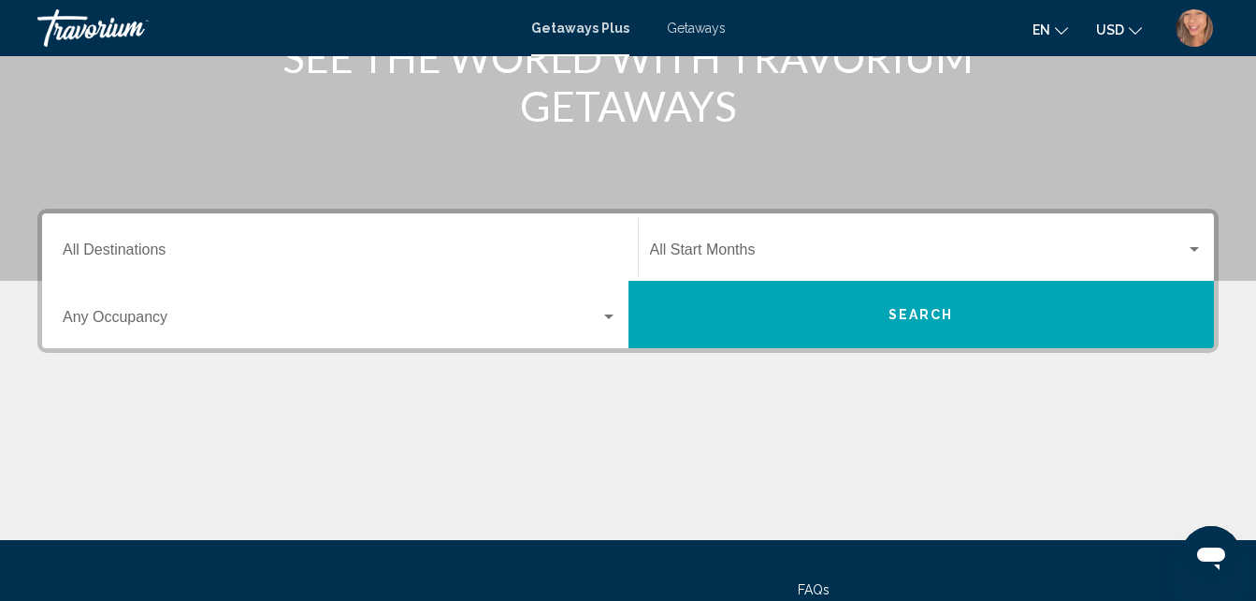
scroll to position [187, 0]
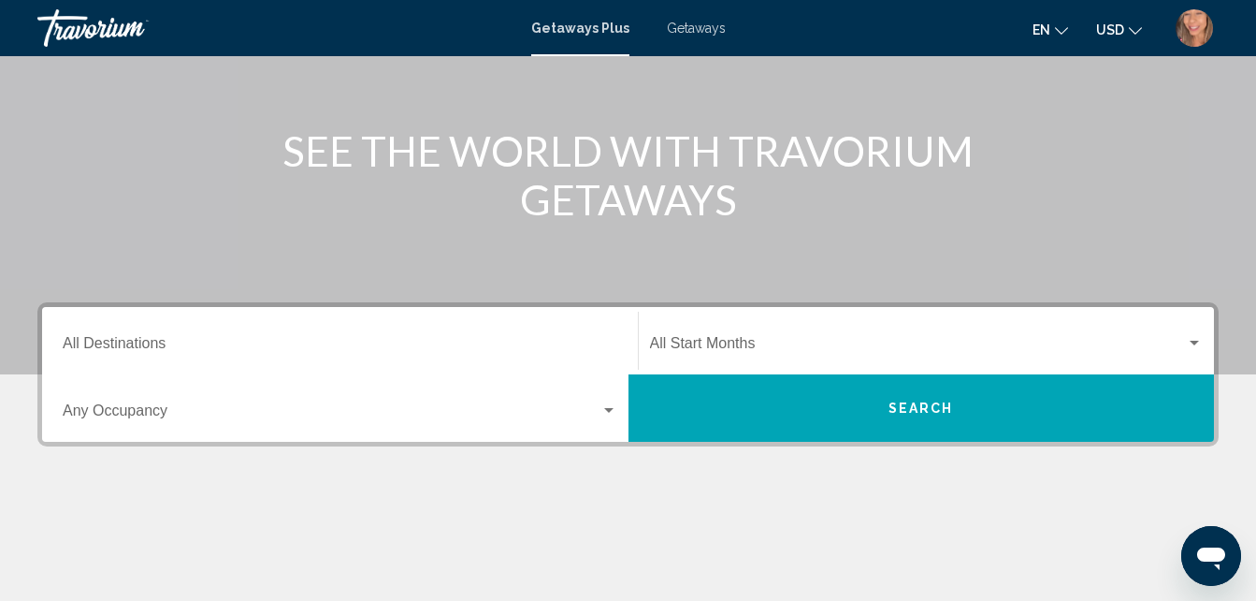
click at [587, 28] on span "Getaways Plus" at bounding box center [580, 28] width 98 height 15
click at [582, 23] on span "Getaways Plus" at bounding box center [580, 28] width 98 height 15
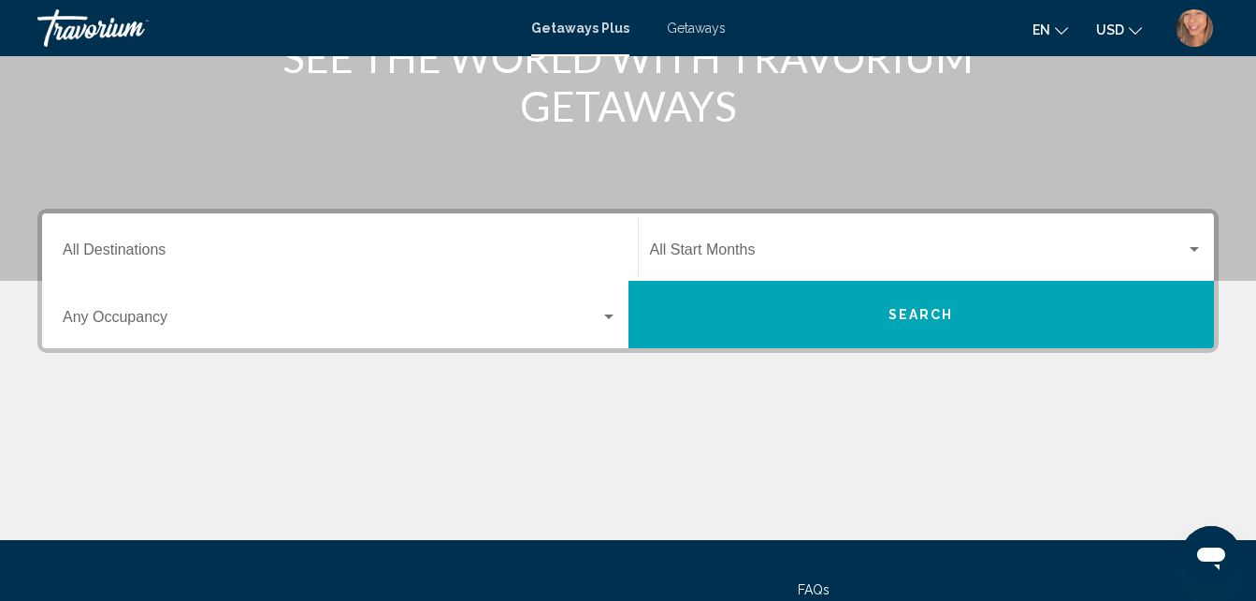
click at [178, 242] on div "Destination All Destinations" at bounding box center [340, 247] width 555 height 59
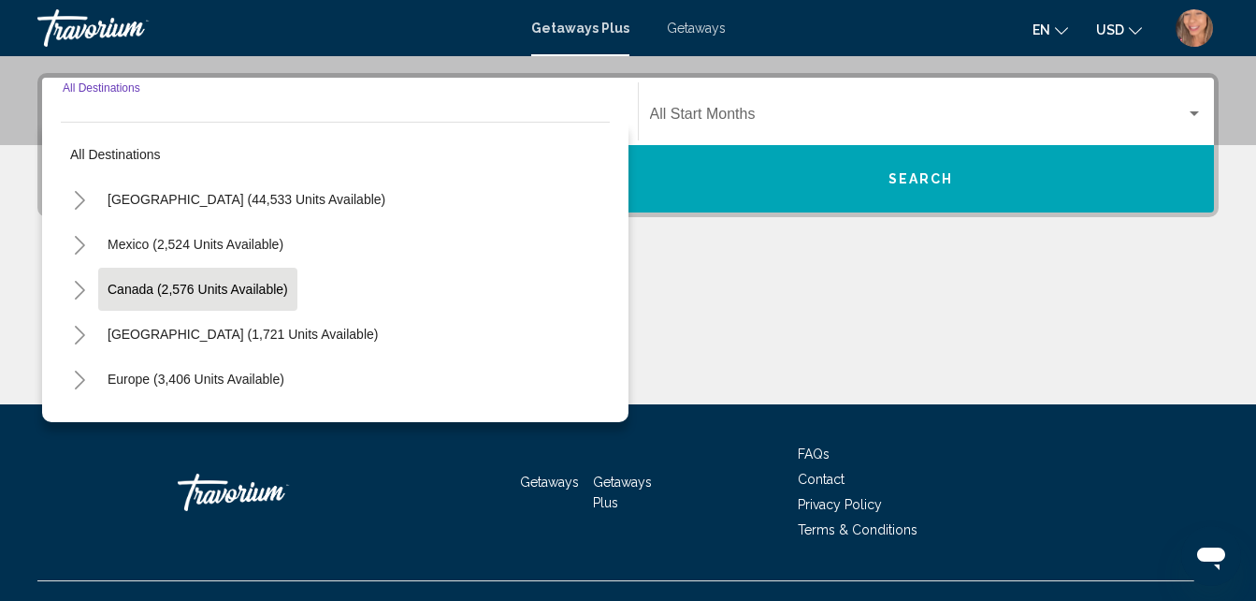
scroll to position [428, 0]
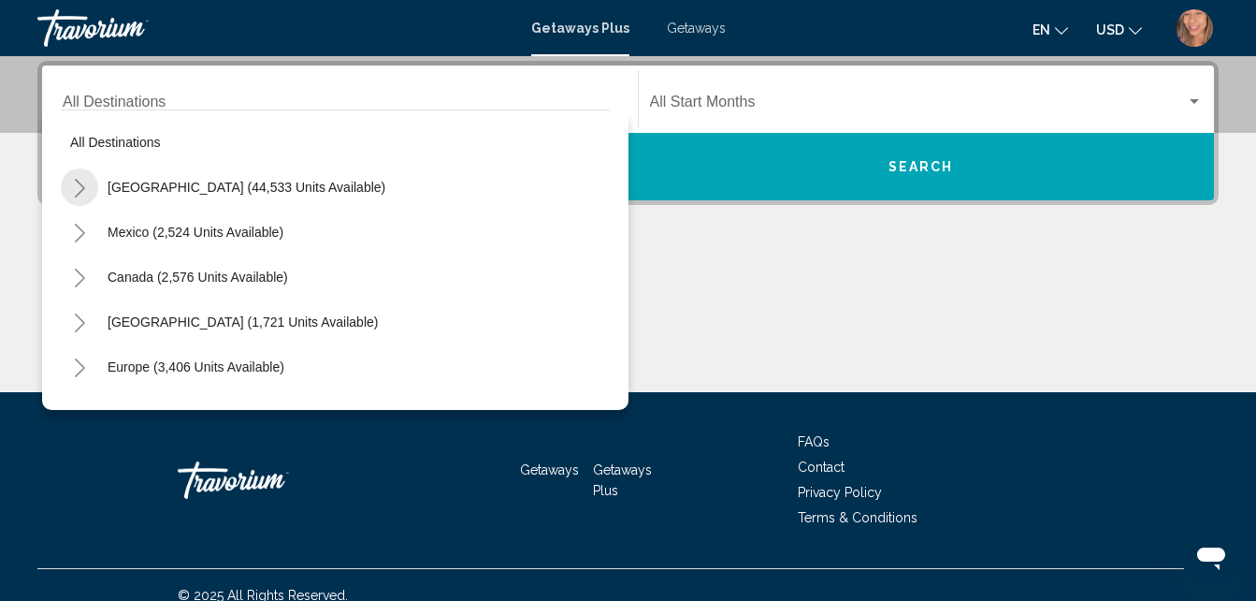
click at [85, 191] on icon "Toggle United States (44,533 units available)" at bounding box center [80, 188] width 14 height 19
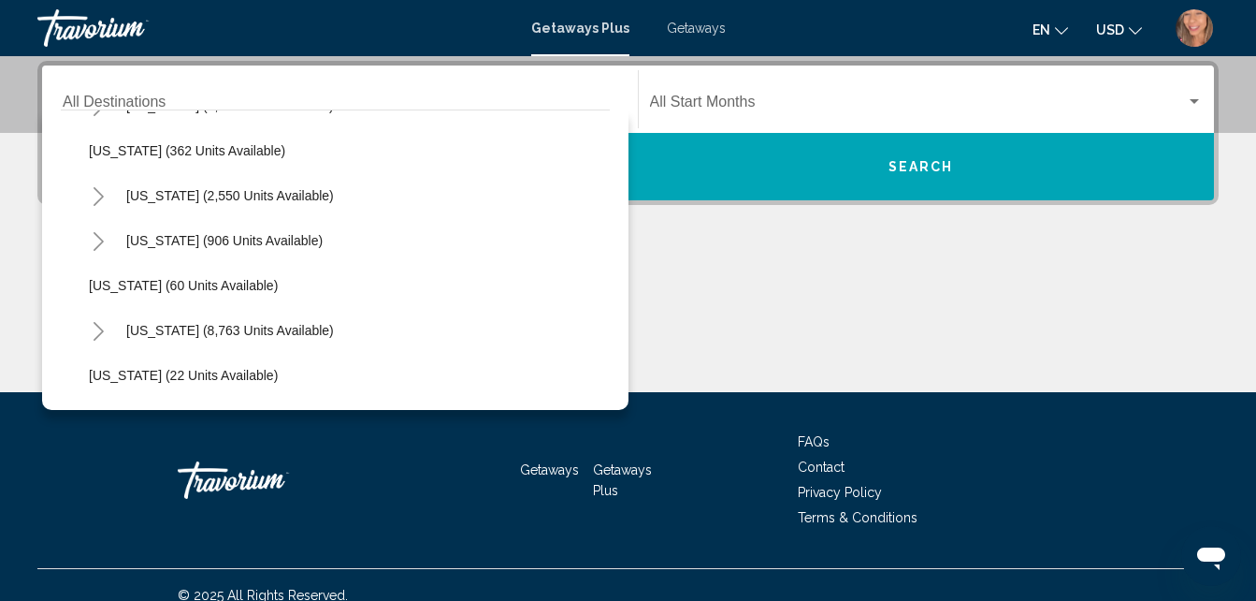
scroll to position [187, 0]
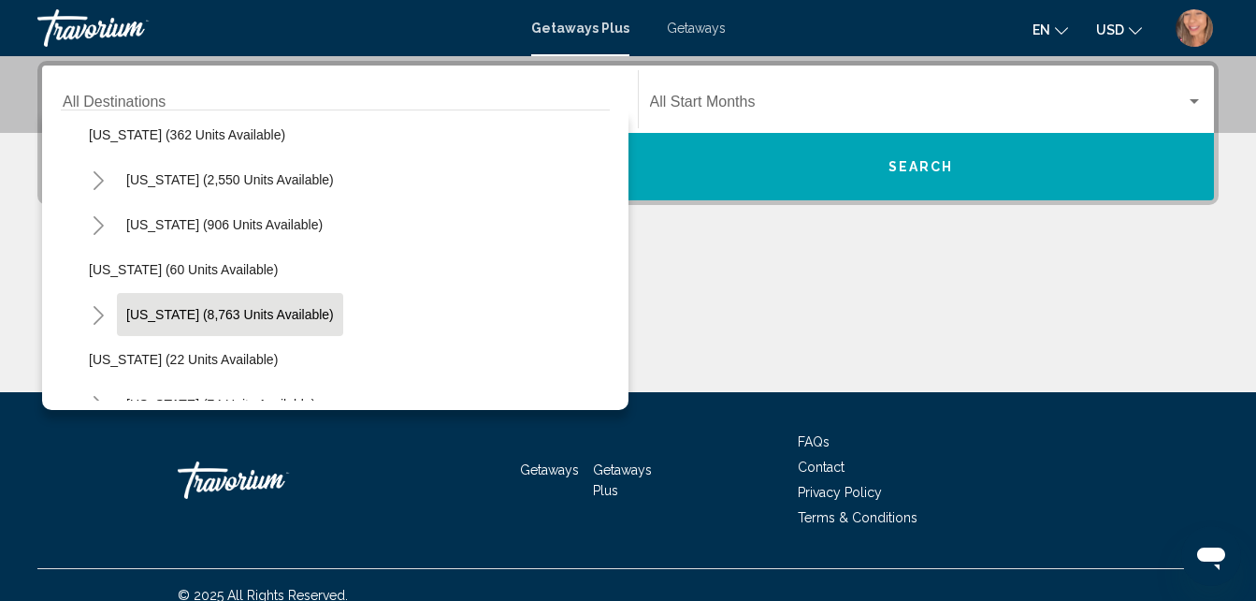
click at [155, 310] on span "Florida (8,763 units available)" at bounding box center [230, 314] width 208 height 15
type input "**********"
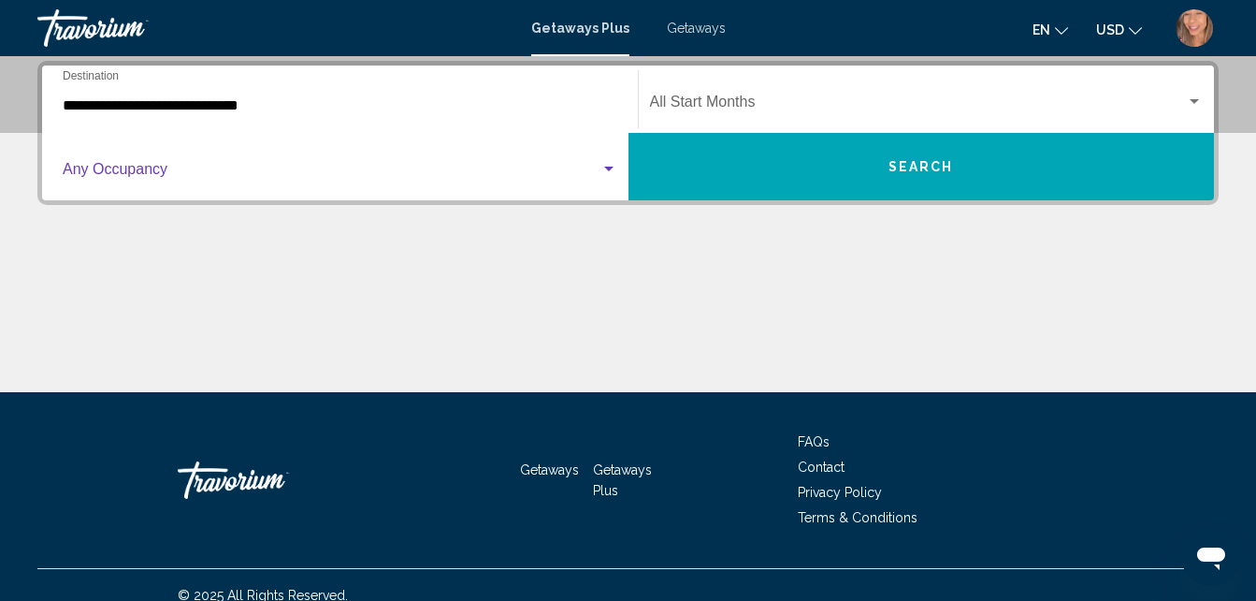
click at [257, 175] on span "Search widget" at bounding box center [332, 173] width 538 height 17
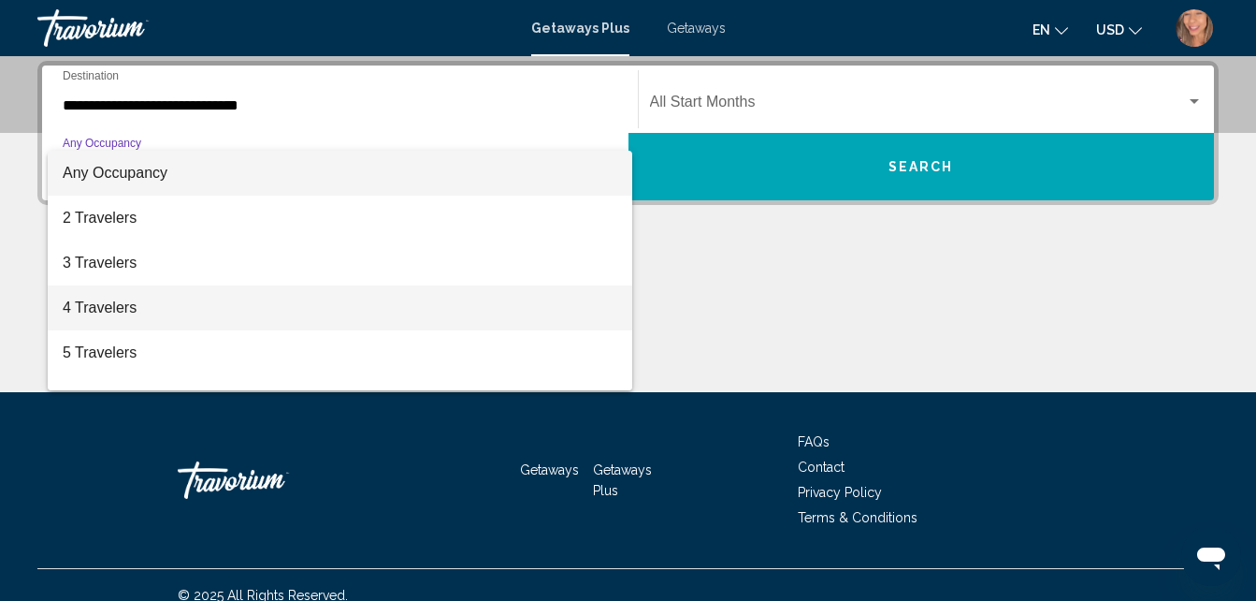
scroll to position [94, 0]
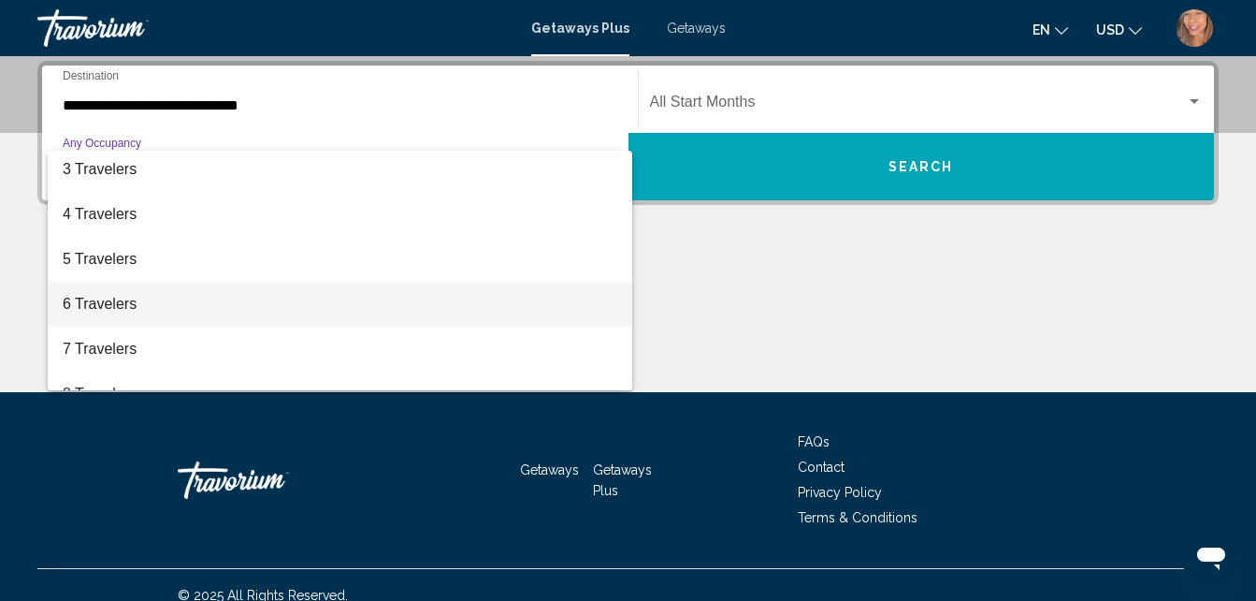
click at [121, 299] on span "6 Travelers" at bounding box center [340, 304] width 555 height 45
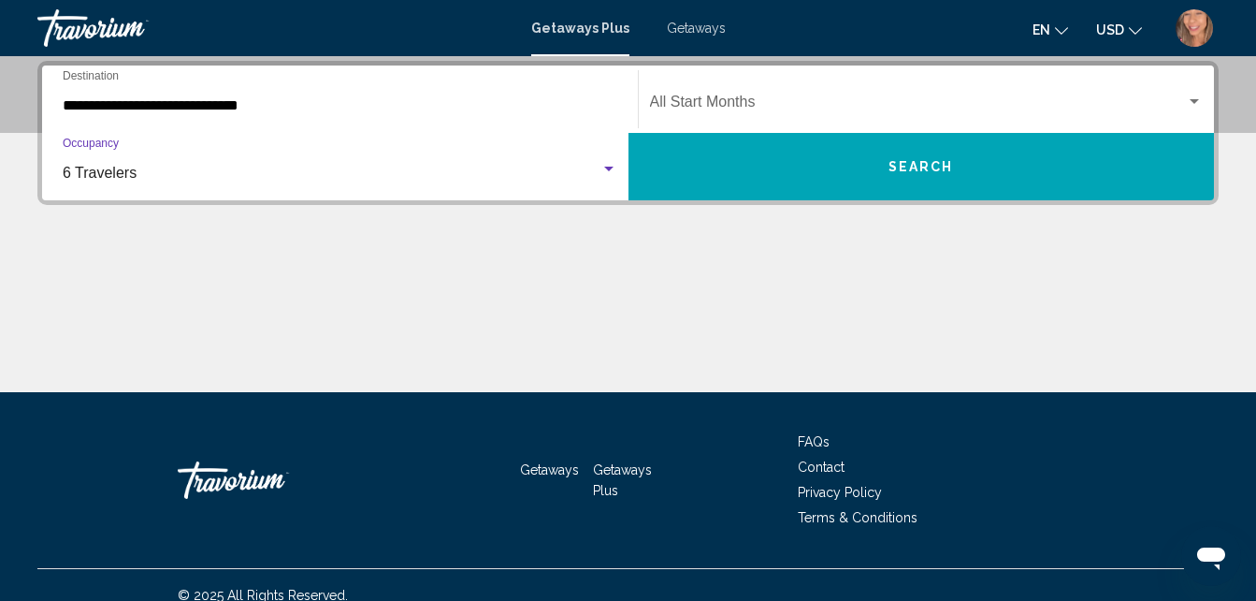
click at [891, 84] on div "Start Month All Start Months" at bounding box center [927, 99] width 554 height 59
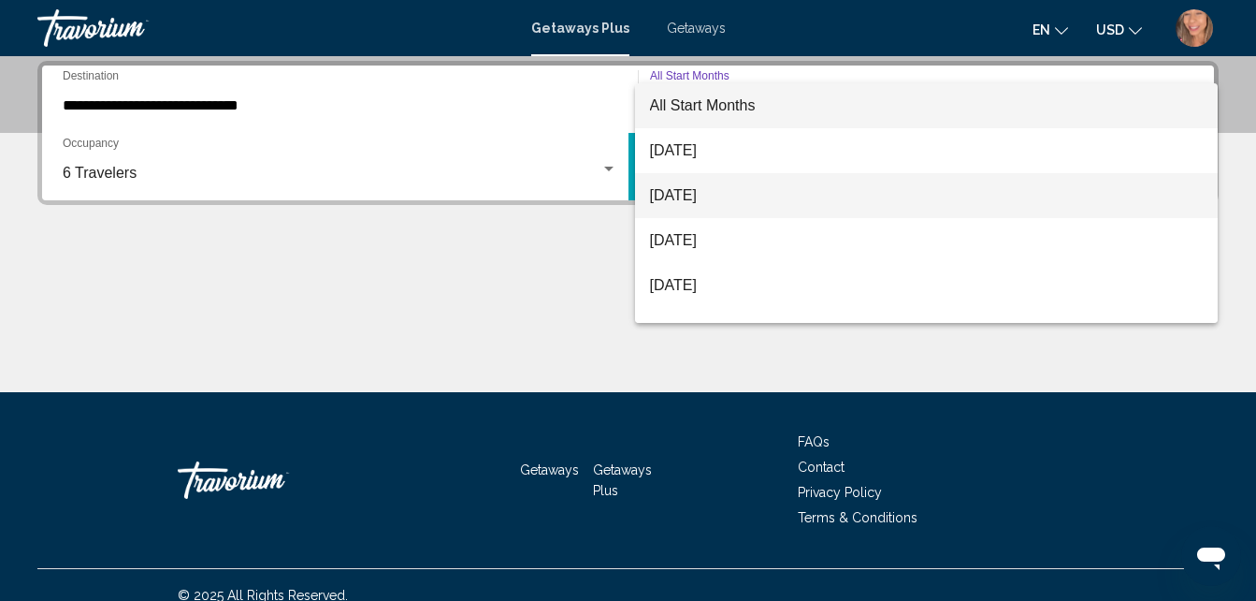
click at [724, 201] on span "[DATE]" at bounding box center [927, 195] width 554 height 45
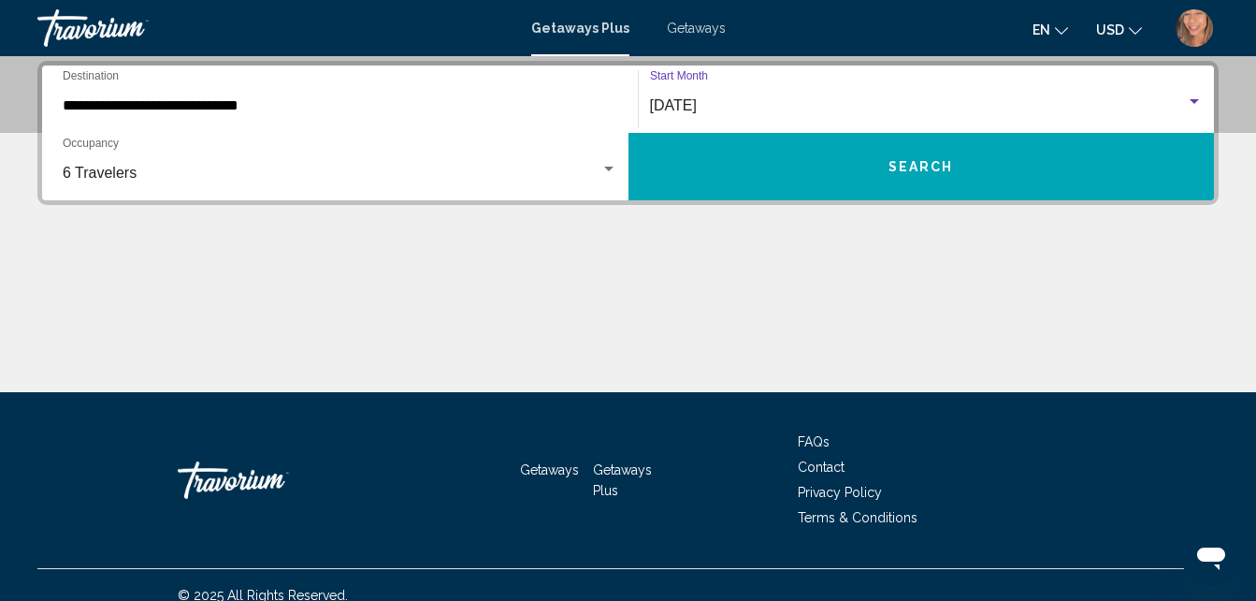
click at [860, 164] on button "Search" at bounding box center [922, 166] width 587 height 67
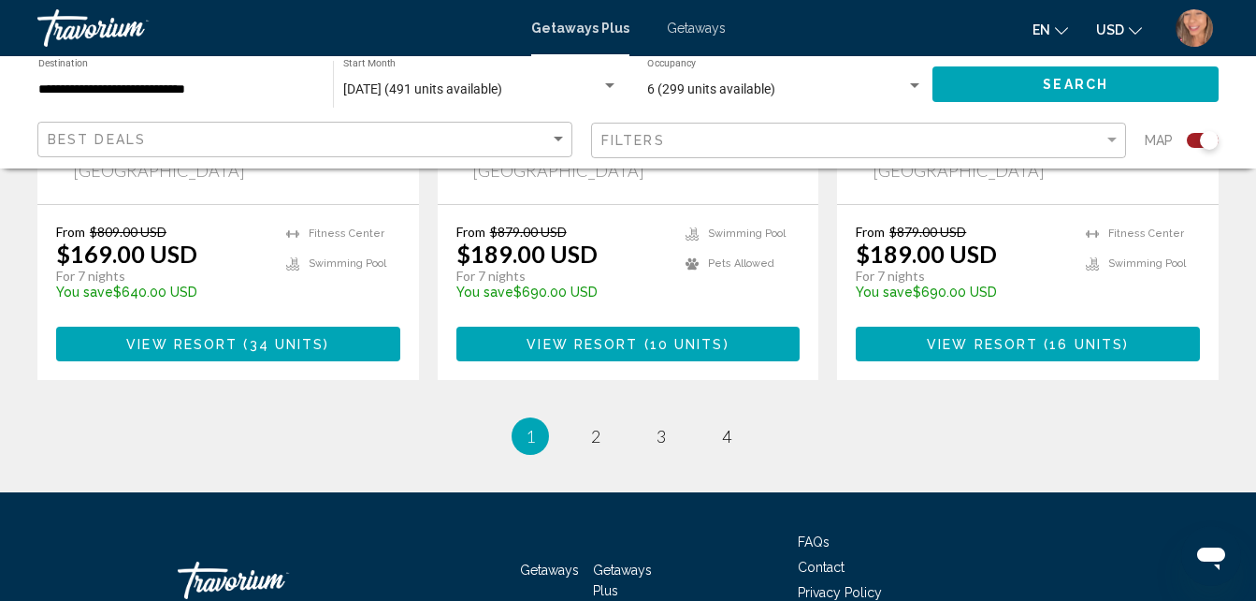
scroll to position [3201, 0]
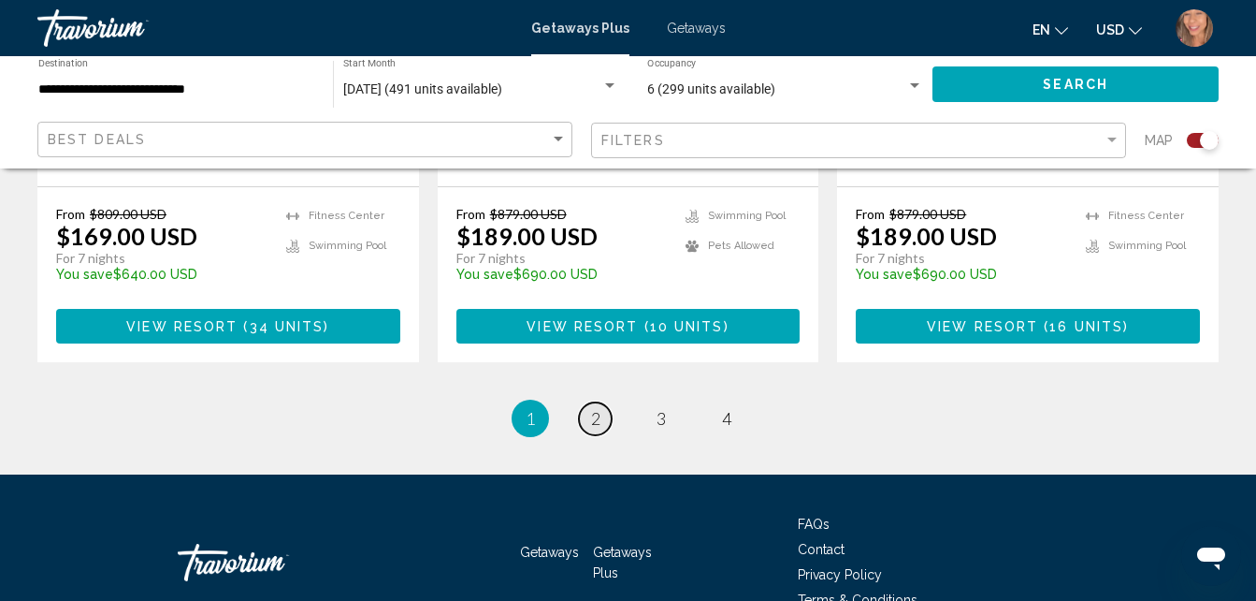
click at [602, 402] on link "page 2" at bounding box center [595, 418] width 33 height 33
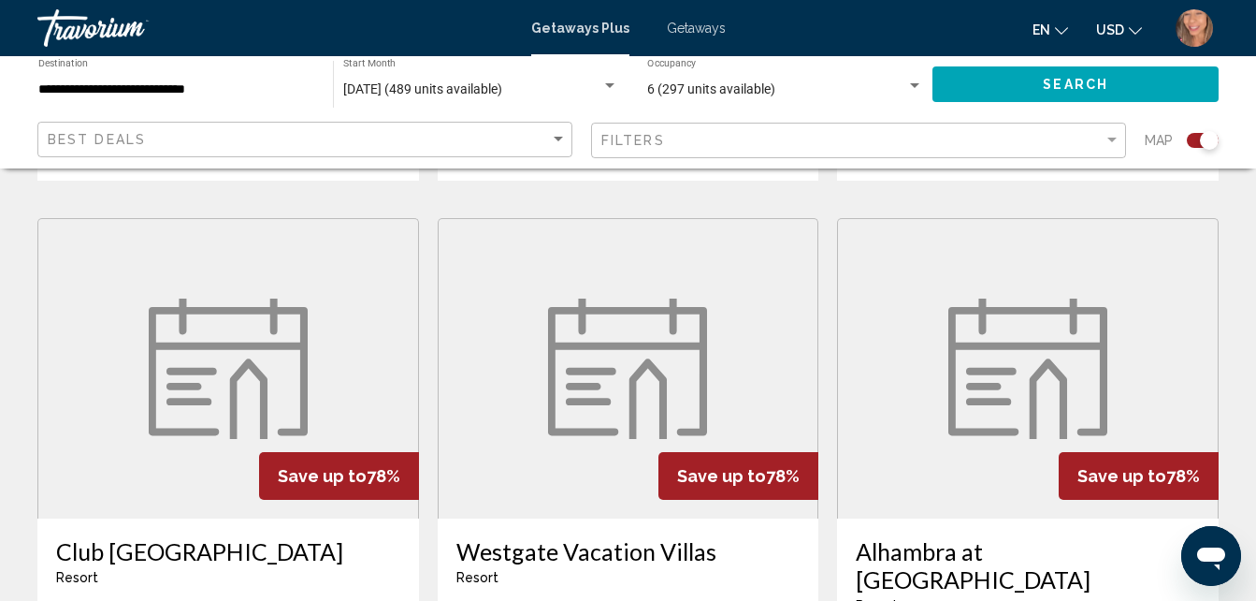
scroll to position [2713, 0]
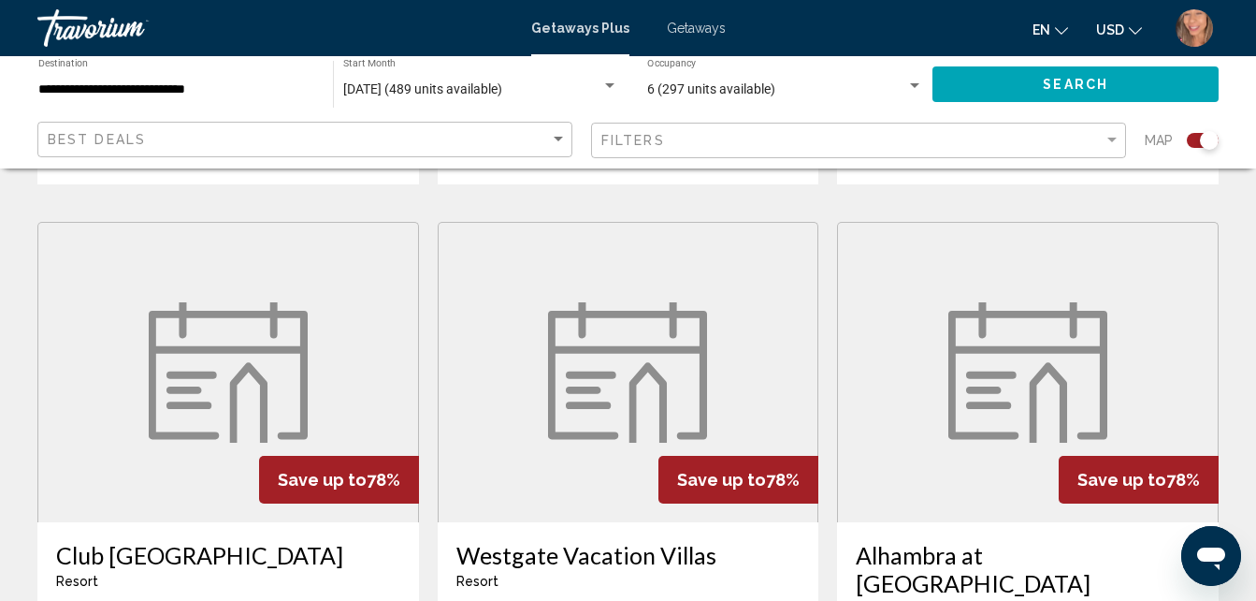
click at [682, 31] on span "Getaways" at bounding box center [696, 28] width 59 height 15
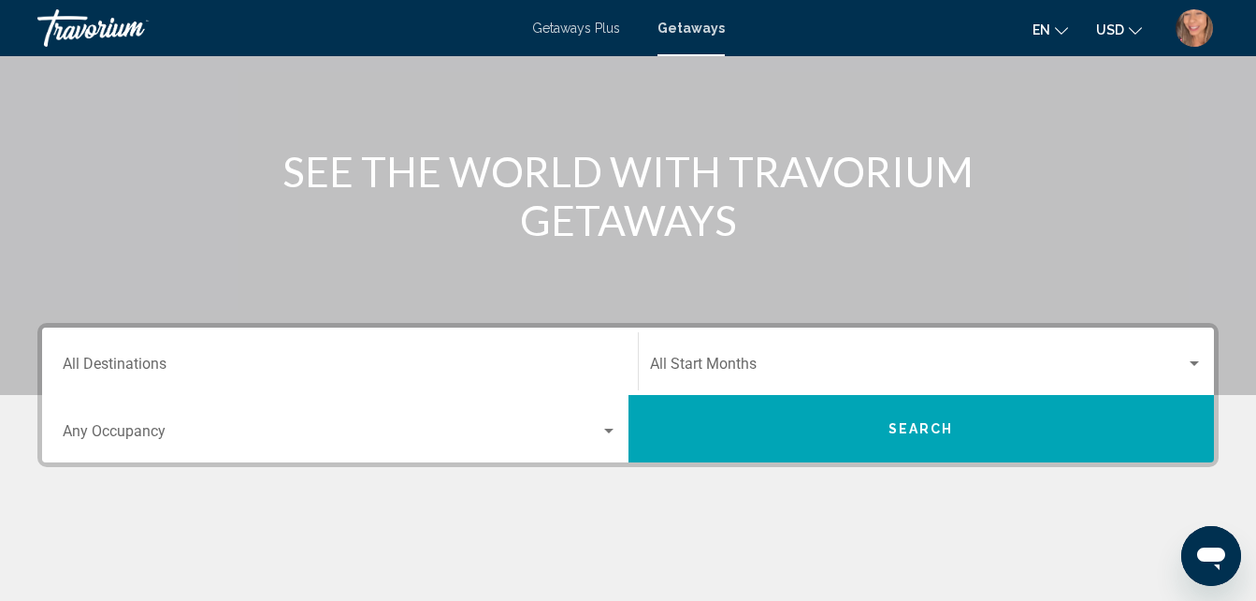
scroll to position [187, 0]
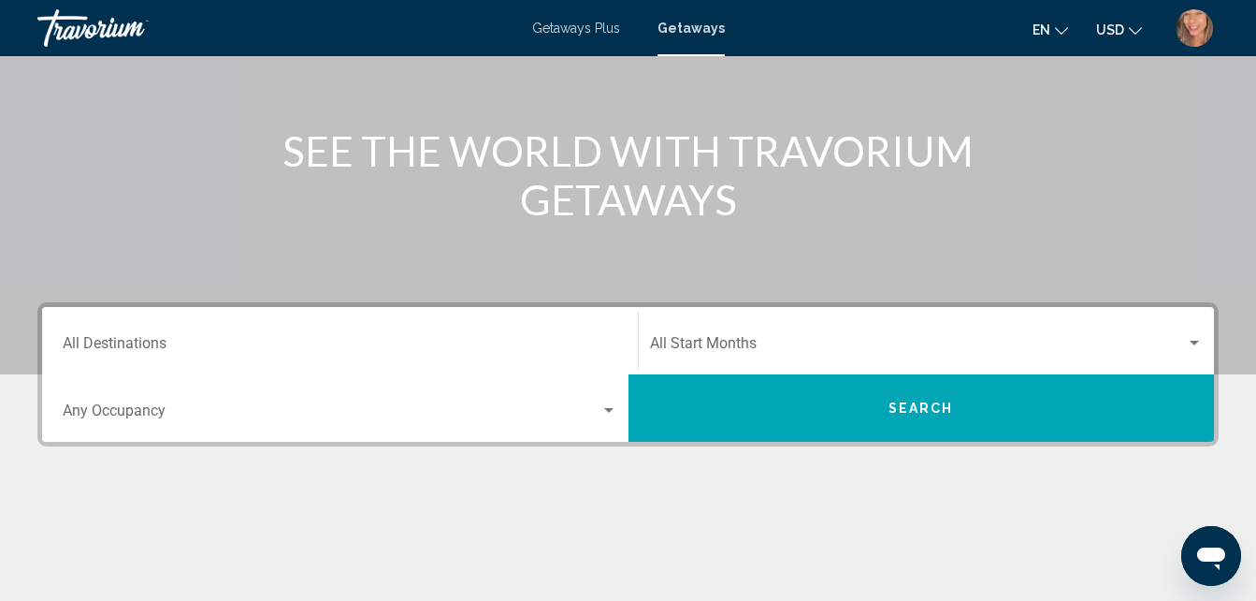
click at [227, 341] on input "Destination All Destinations" at bounding box center [340, 347] width 555 height 17
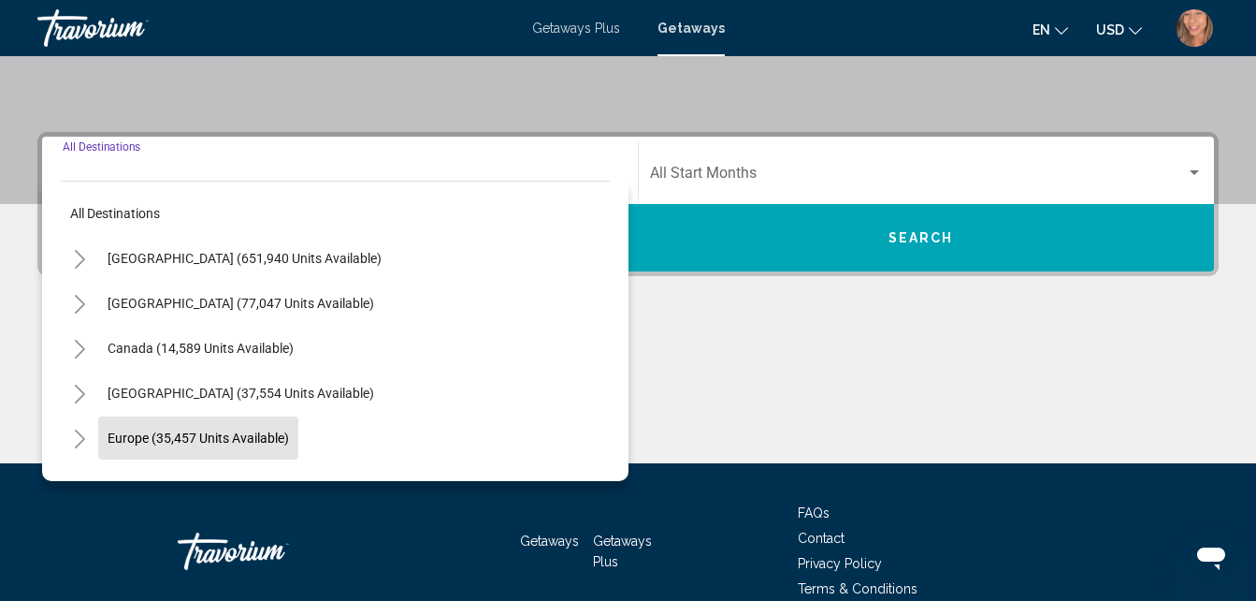
scroll to position [428, 0]
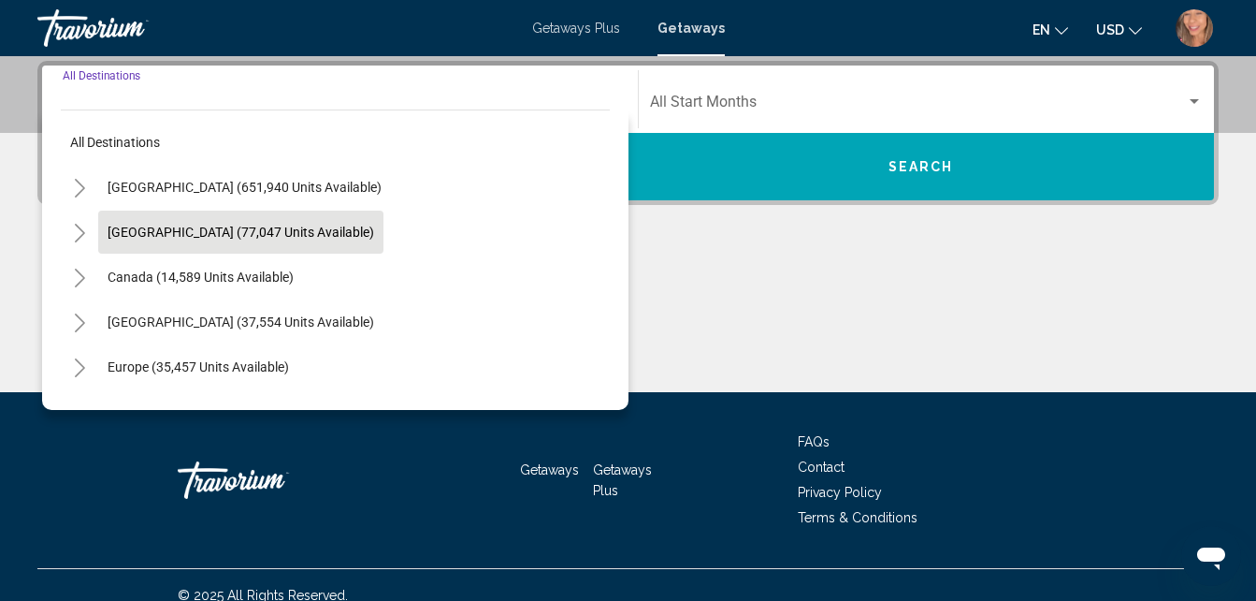
click at [174, 229] on span "[GEOGRAPHIC_DATA] (77,047 units available)" at bounding box center [241, 232] width 267 height 15
type input "**********"
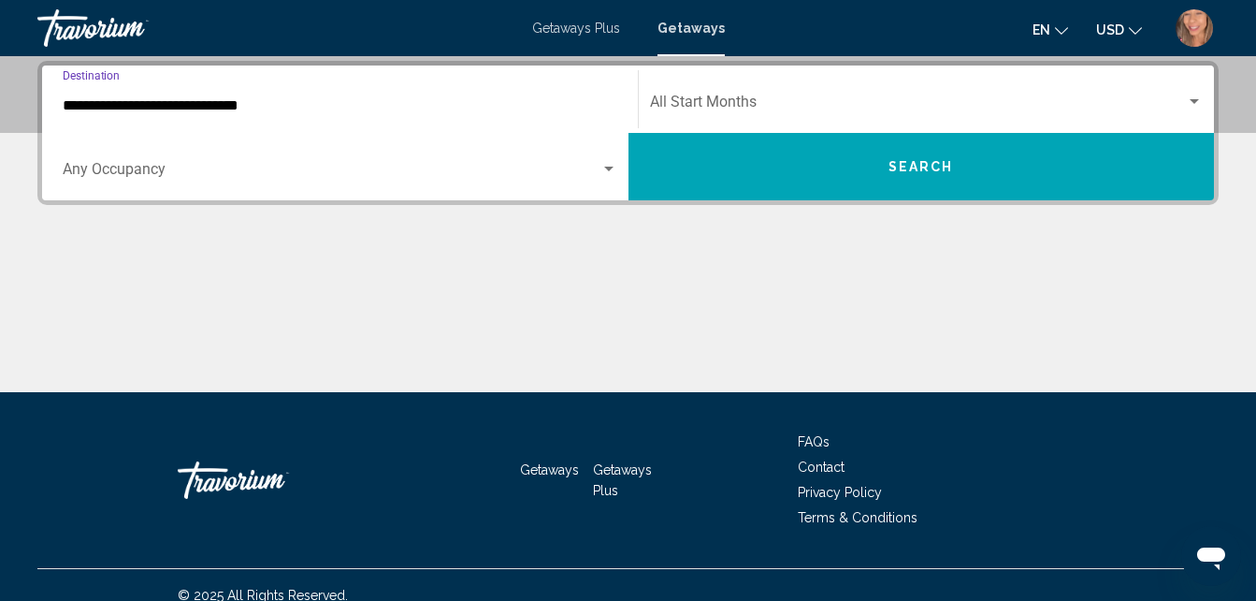
click at [229, 176] on span "Search widget" at bounding box center [332, 173] width 538 height 17
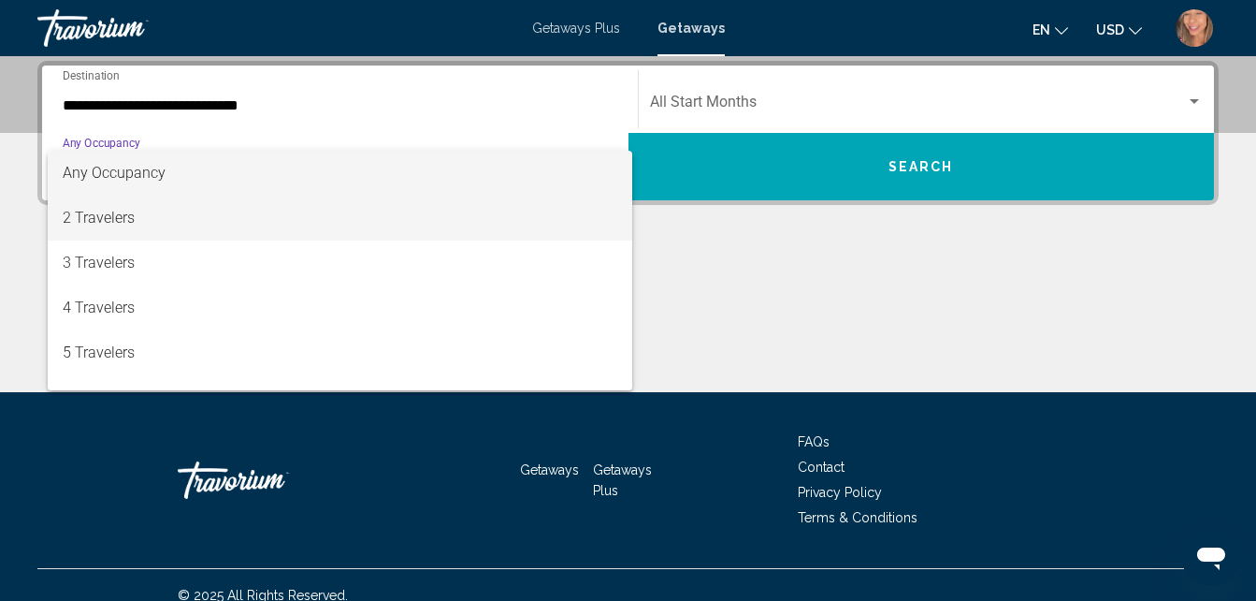
click at [193, 212] on span "2 Travelers" at bounding box center [340, 218] width 555 height 45
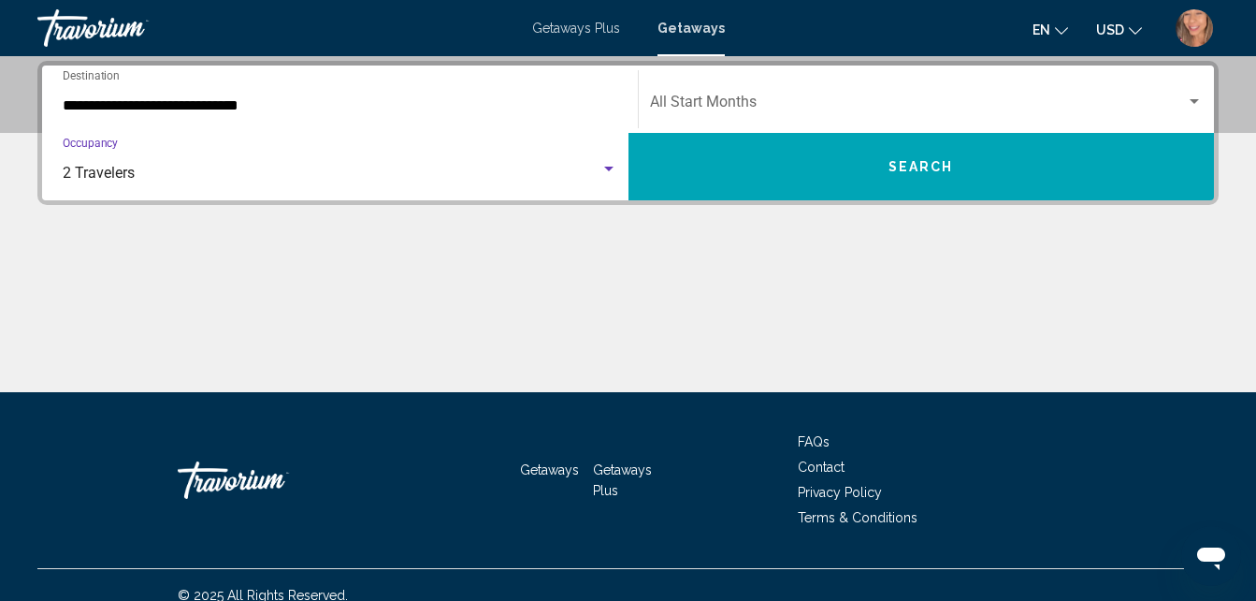
click at [838, 94] on div "Start Month All Start Months" at bounding box center [927, 99] width 554 height 59
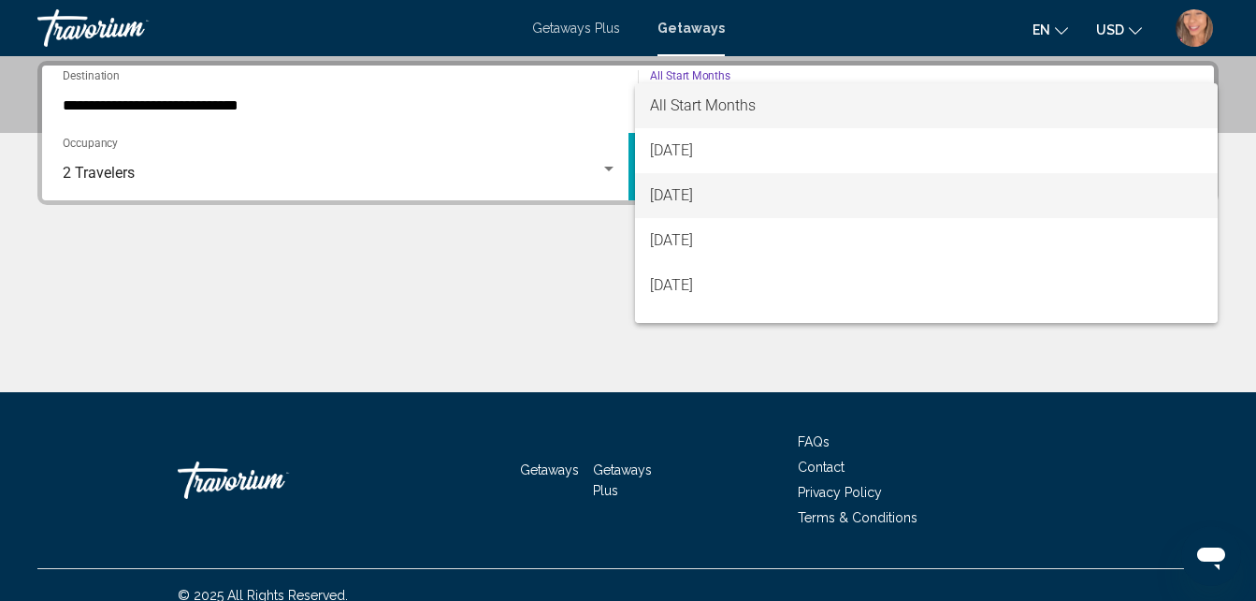
click at [777, 189] on span "[DATE]" at bounding box center [927, 195] width 554 height 45
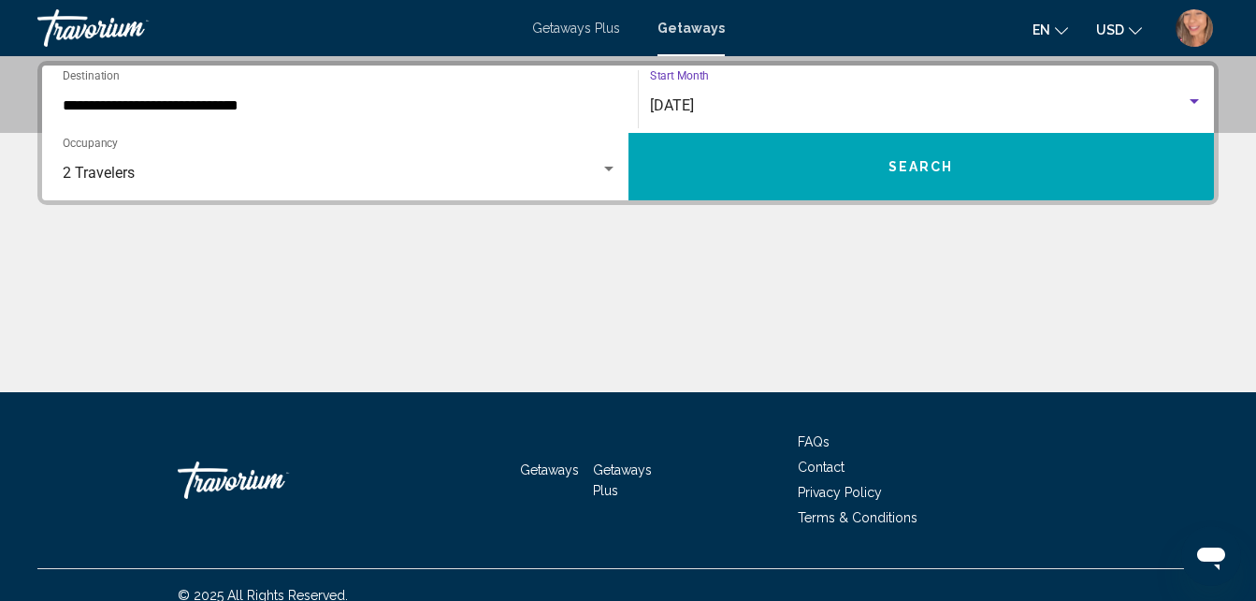
click at [840, 156] on button "Search" at bounding box center [922, 166] width 587 height 67
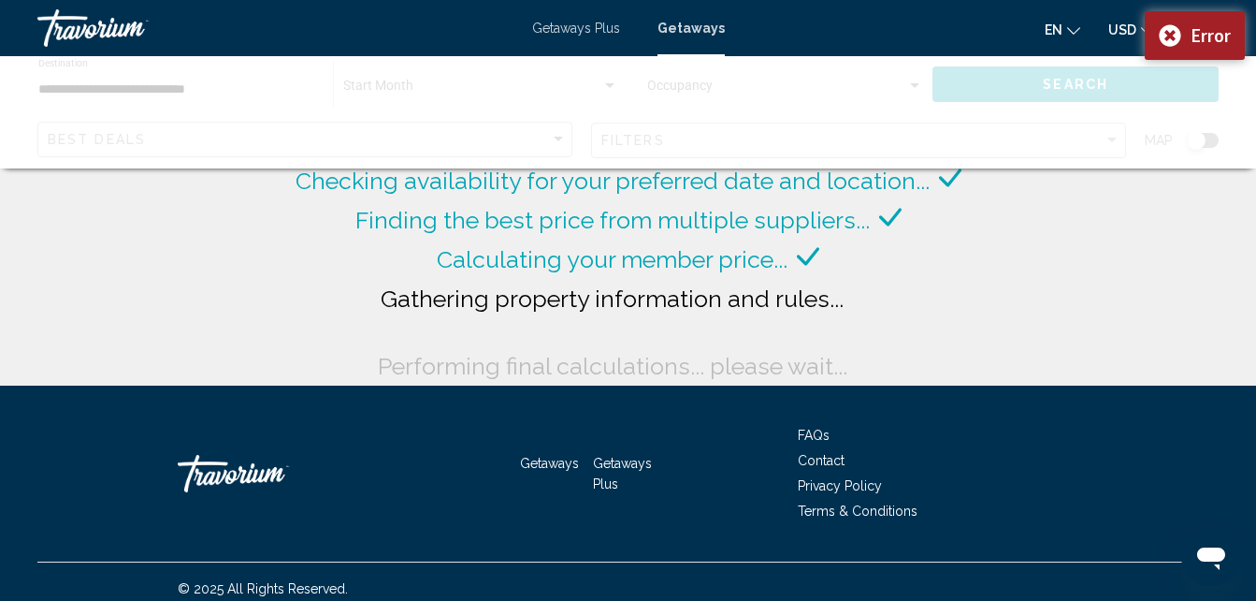
click at [800, 109] on body "**********" at bounding box center [628, 300] width 1256 height 601
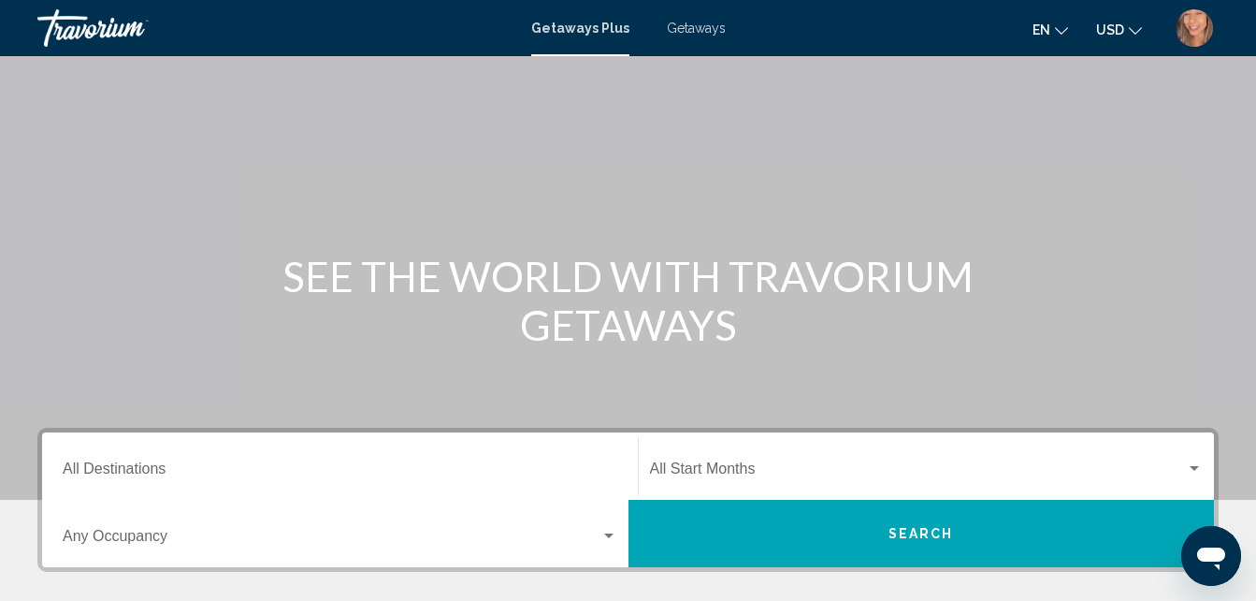
scroll to position [94, 0]
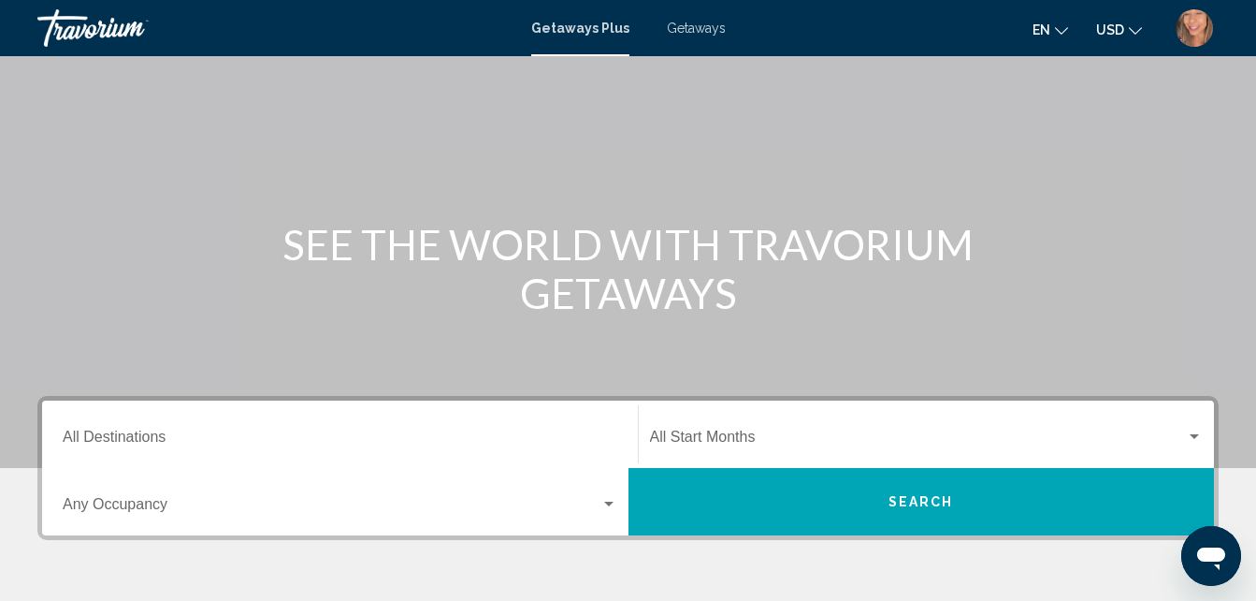
click at [699, 32] on span "Getaways" at bounding box center [696, 28] width 59 height 15
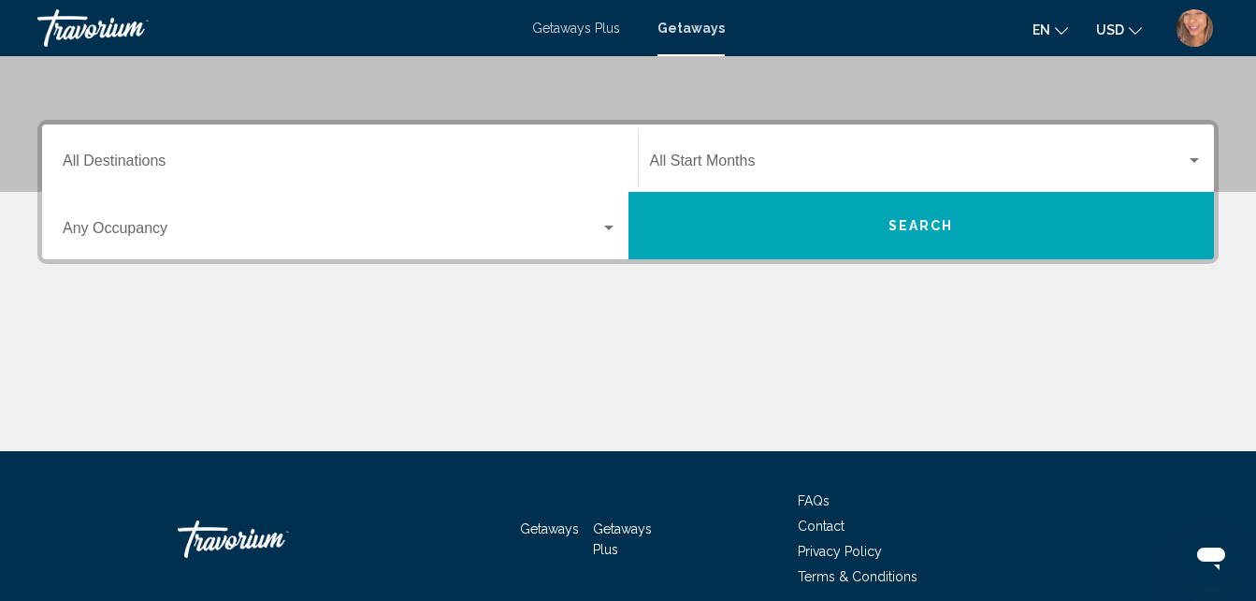
scroll to position [374, 0]
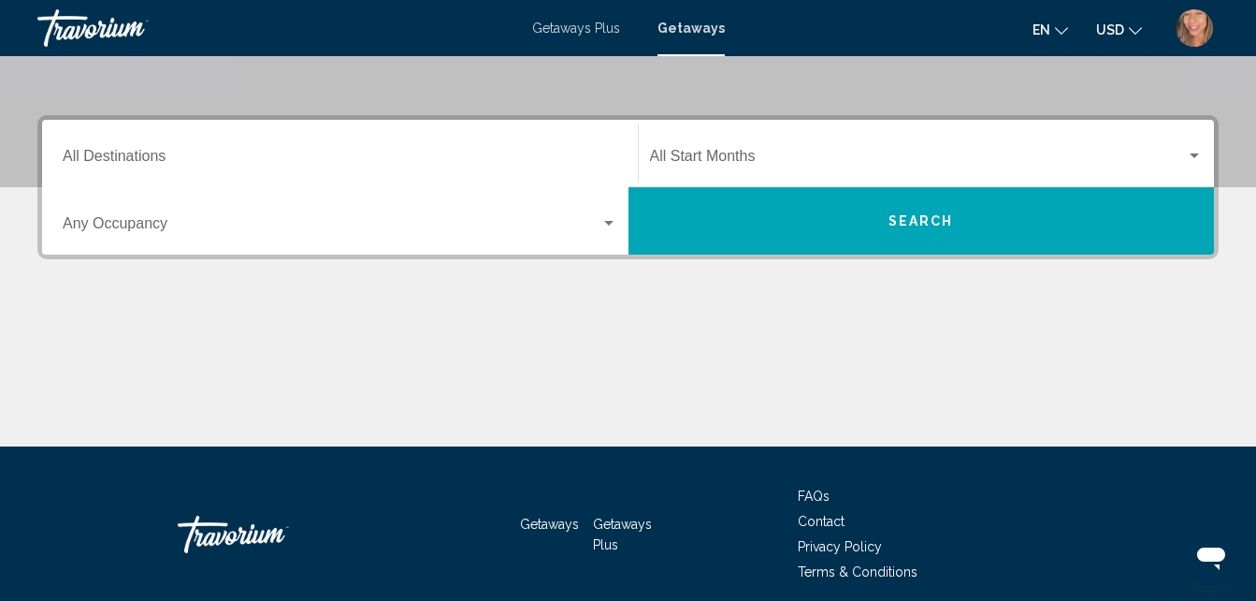
click at [158, 149] on div "Destination All Destinations" at bounding box center [340, 153] width 555 height 59
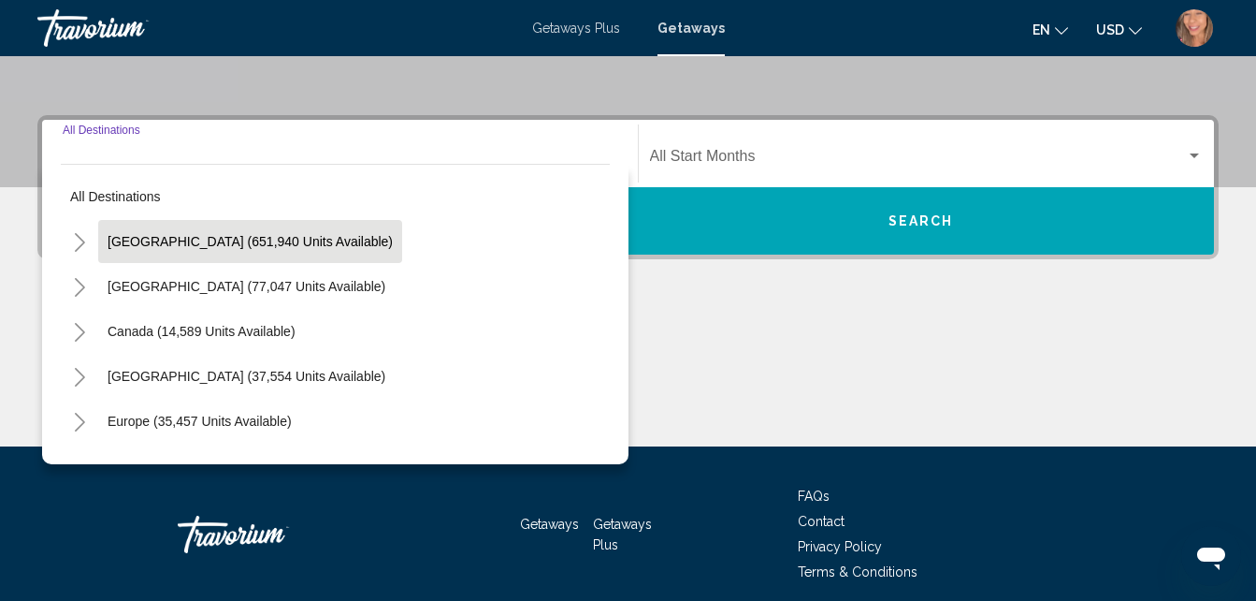
scroll to position [428, 0]
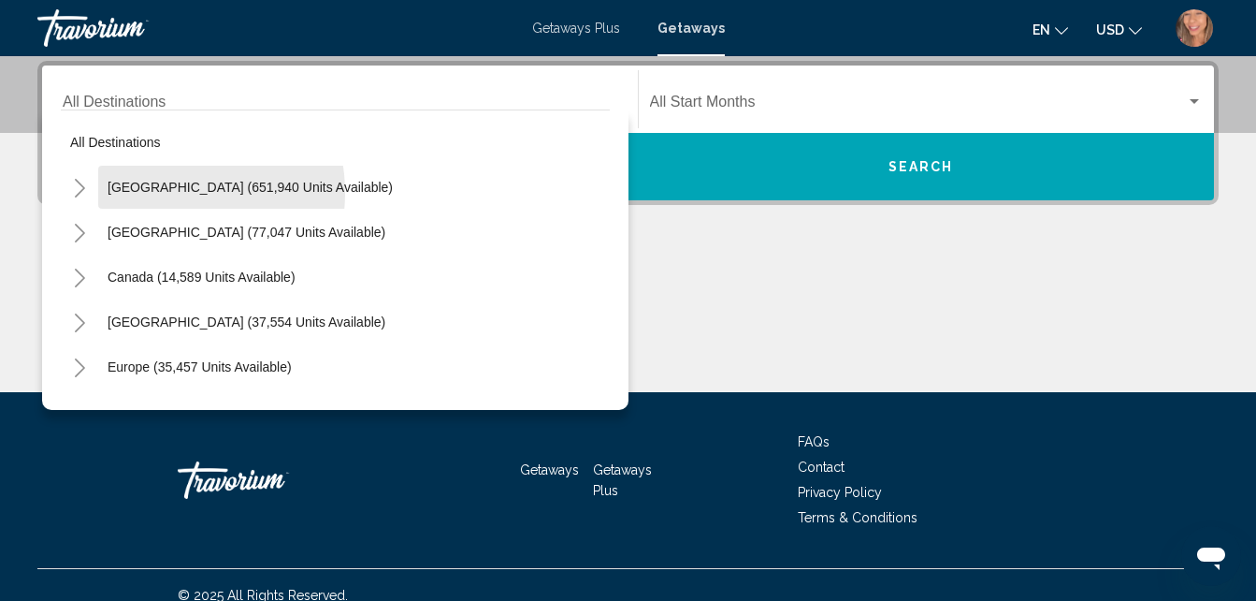
click at [166, 192] on span "[GEOGRAPHIC_DATA] (651,940 units available)" at bounding box center [250, 187] width 285 height 15
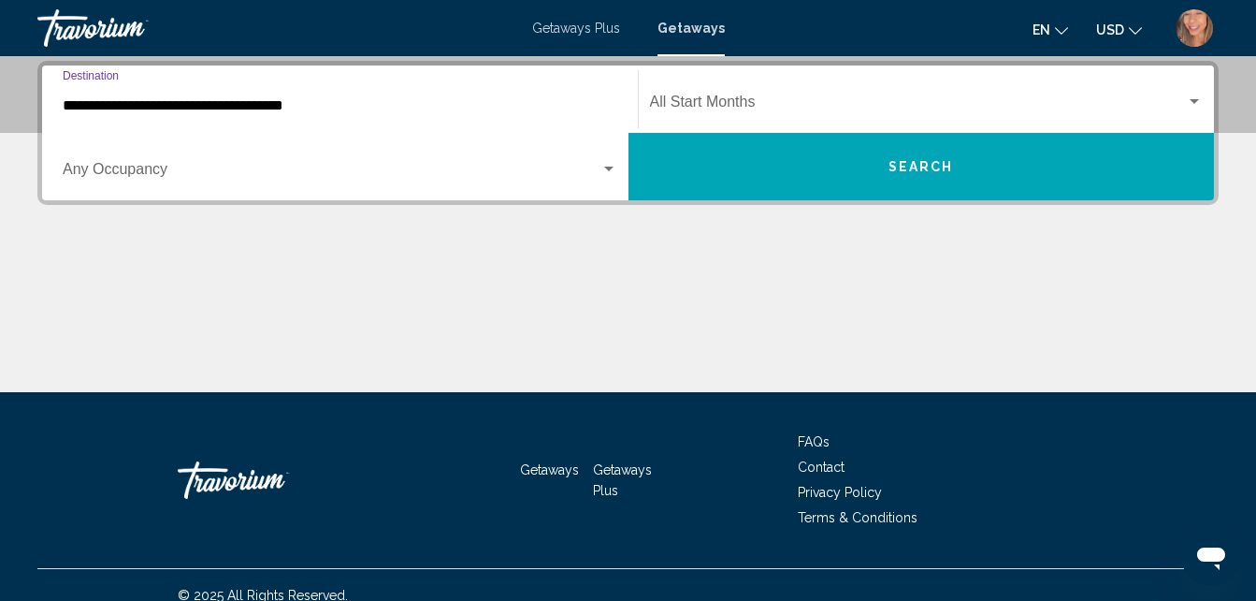
click at [165, 104] on input "**********" at bounding box center [340, 105] width 555 height 17
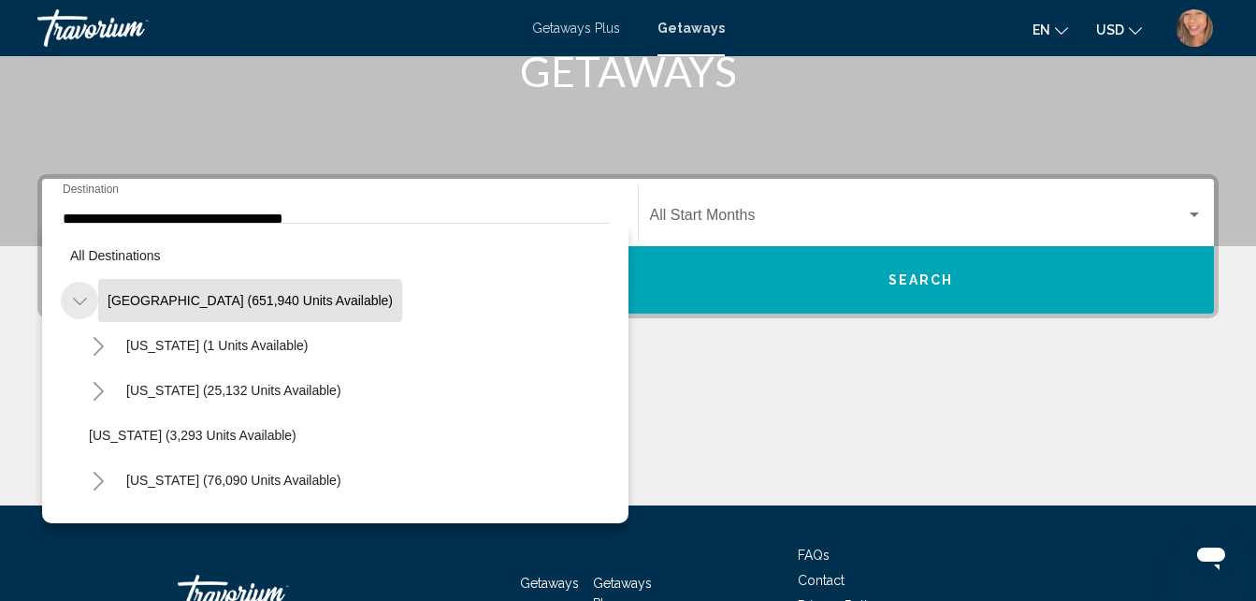
click at [74, 295] on icon "Toggle United States (651,940 units available)" at bounding box center [80, 301] width 14 height 19
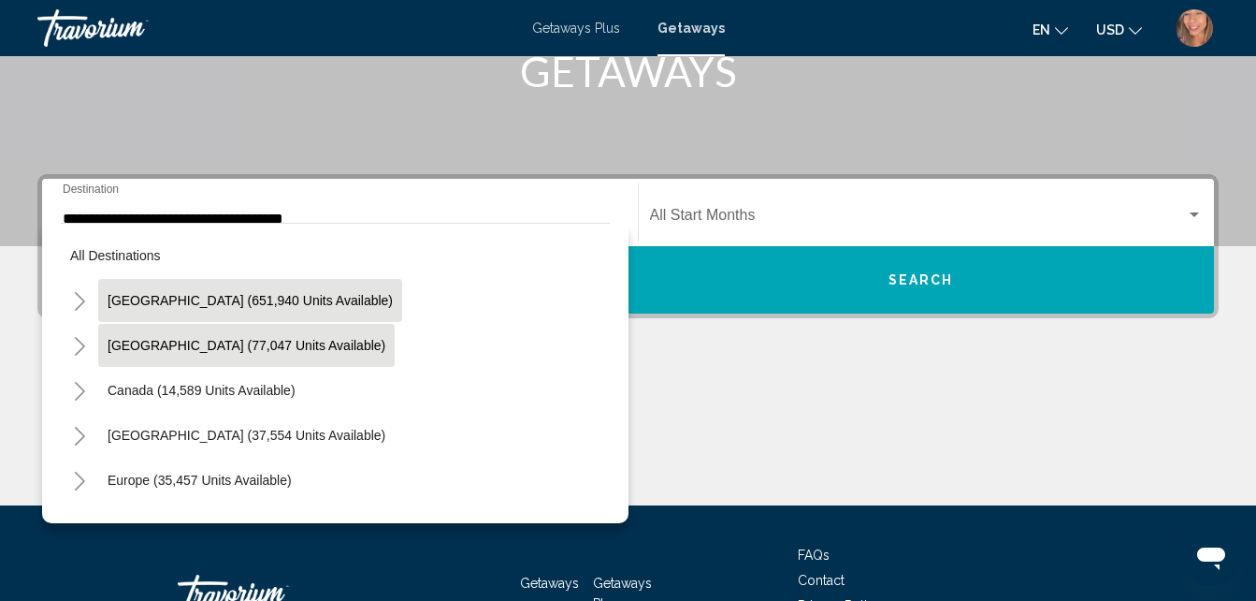
click at [107, 342] on button "[GEOGRAPHIC_DATA] (77,047 units available)" at bounding box center [246, 345] width 297 height 43
type input "**********"
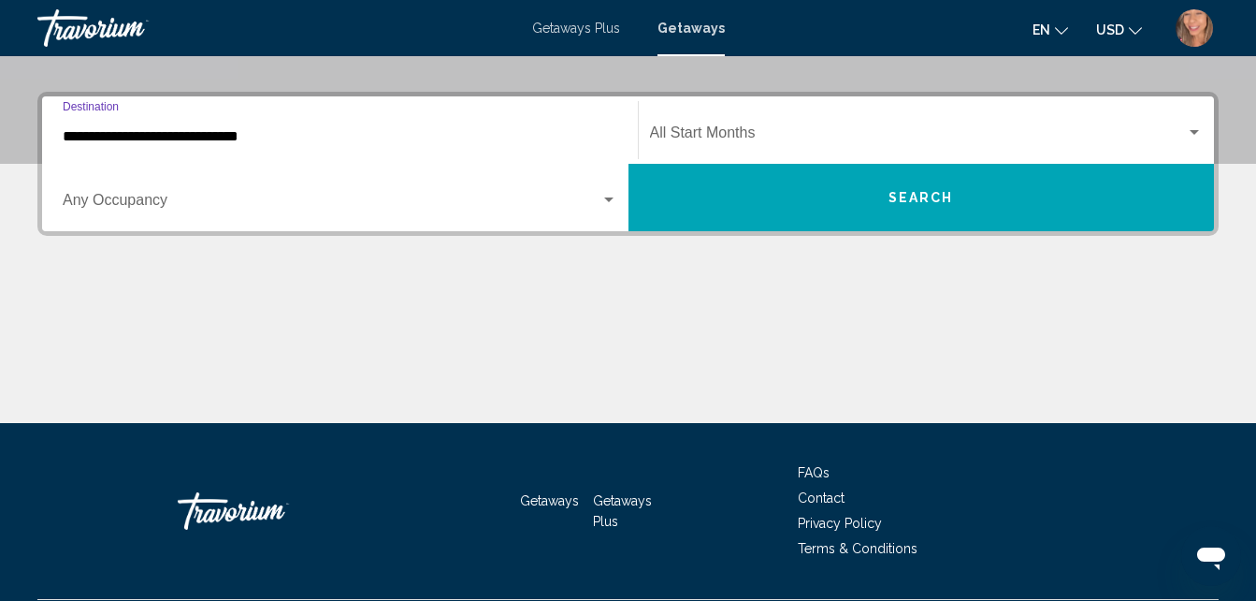
scroll to position [428, 0]
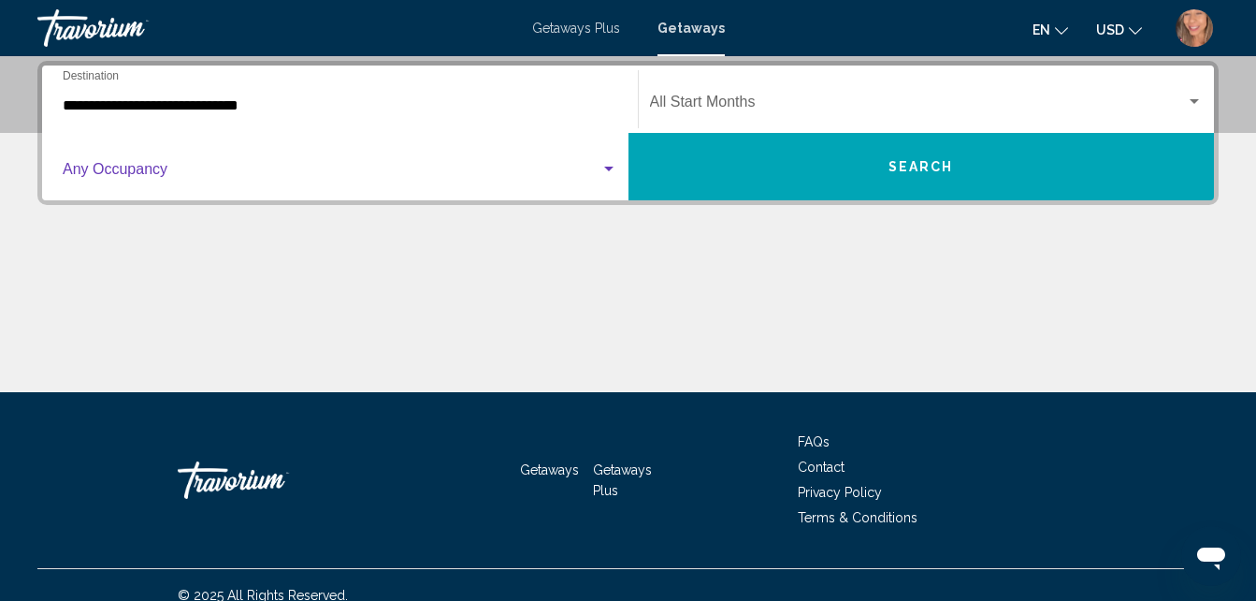
click at [180, 167] on span "Search widget" at bounding box center [332, 173] width 538 height 17
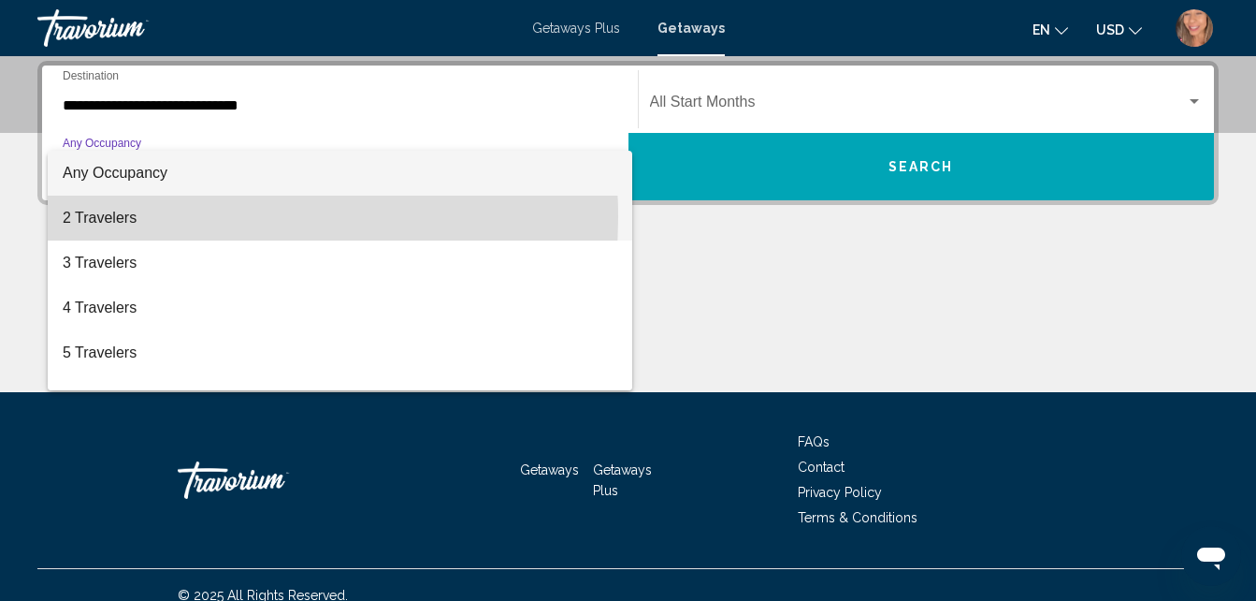
click at [126, 217] on span "2 Travelers" at bounding box center [340, 218] width 555 height 45
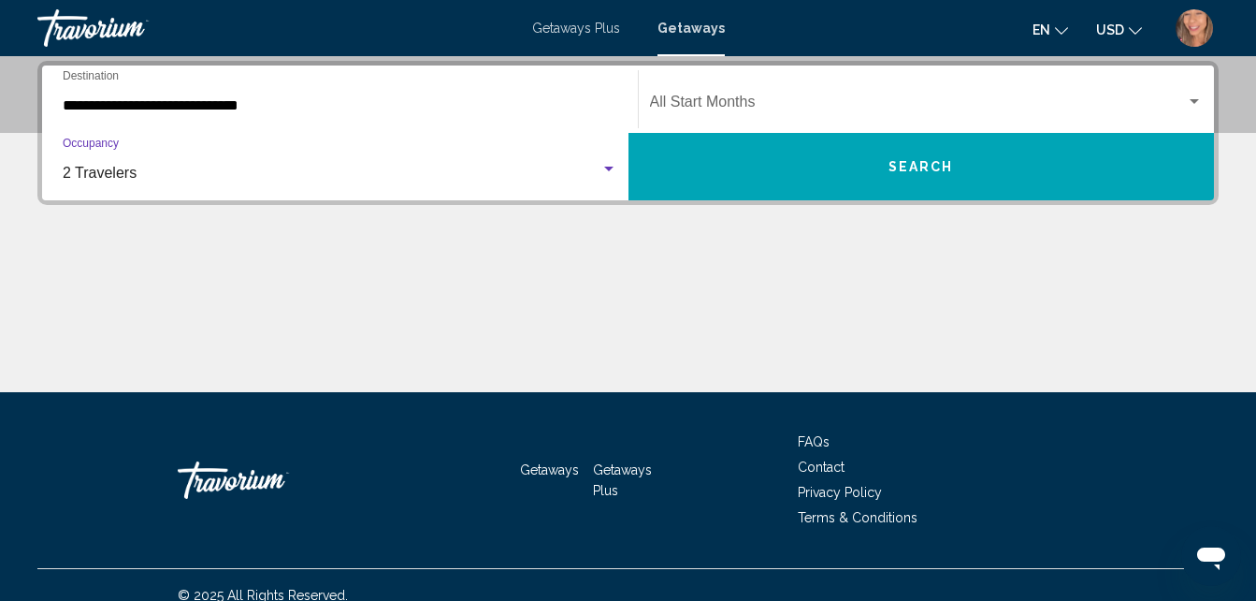
click at [751, 99] on span "Search widget" at bounding box center [918, 105] width 537 height 17
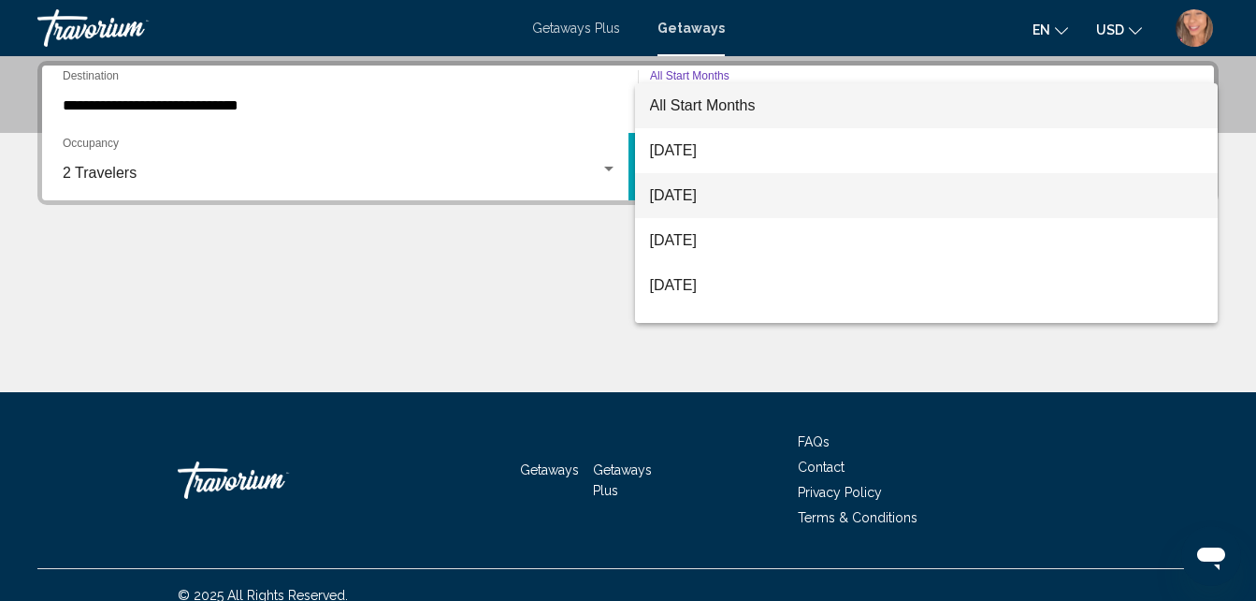
click at [764, 196] on span "[DATE]" at bounding box center [927, 195] width 554 height 45
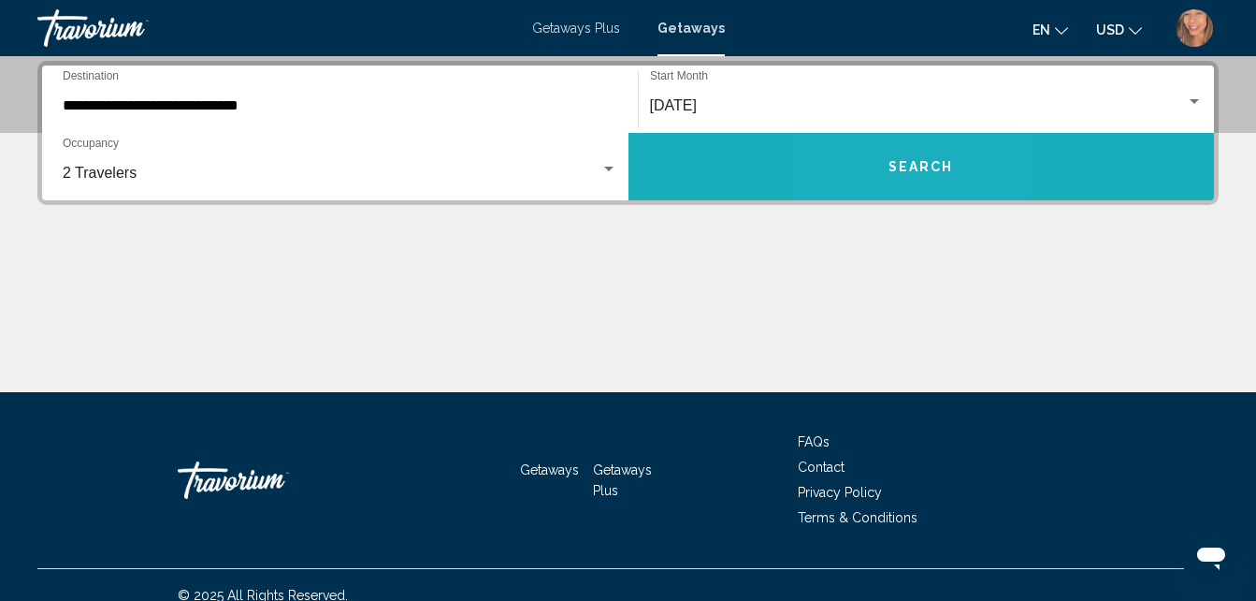
click at [885, 164] on button "Search" at bounding box center [922, 166] width 587 height 67
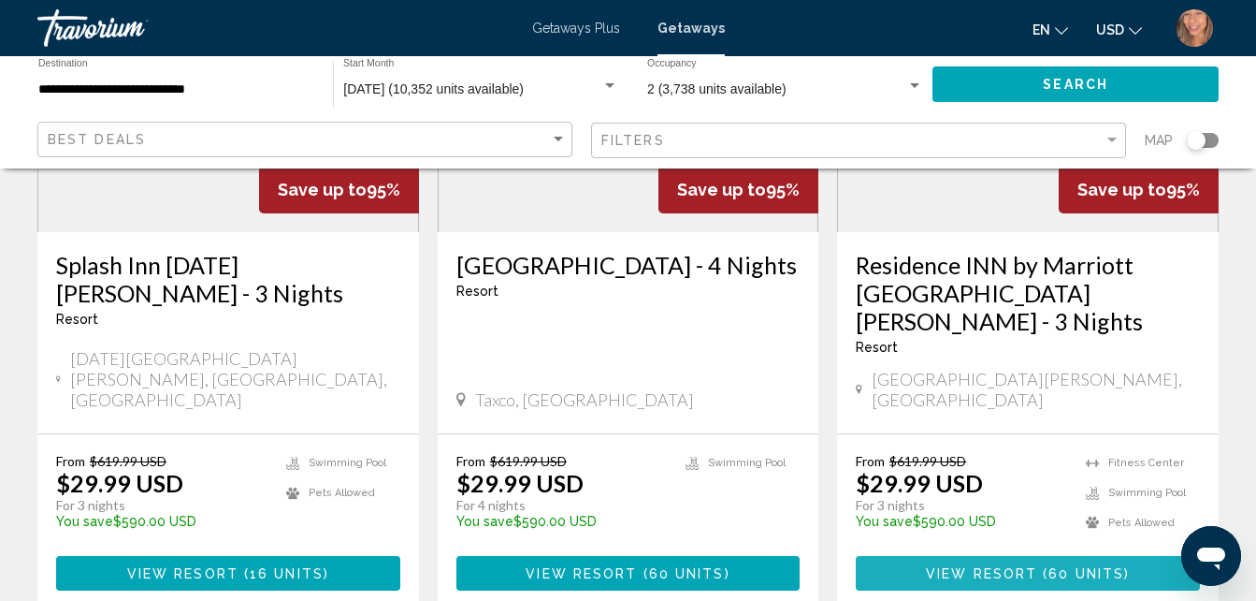
scroll to position [2399, 0]
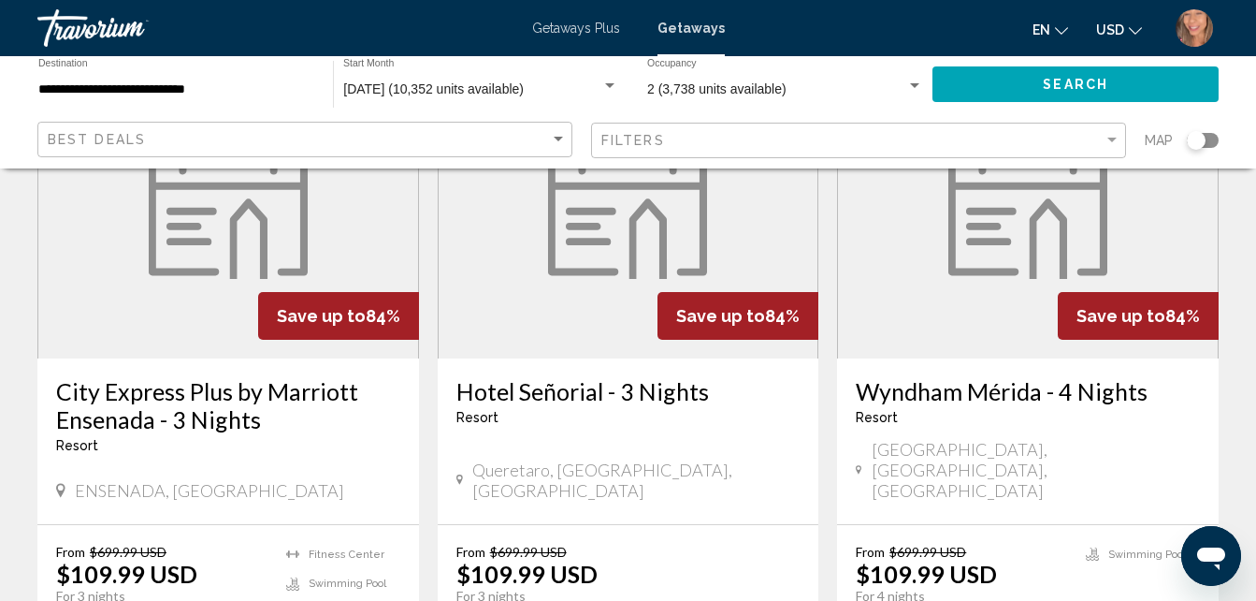
scroll to position [842, 0]
